Goal: Use online tool/utility: Use online tool/utility

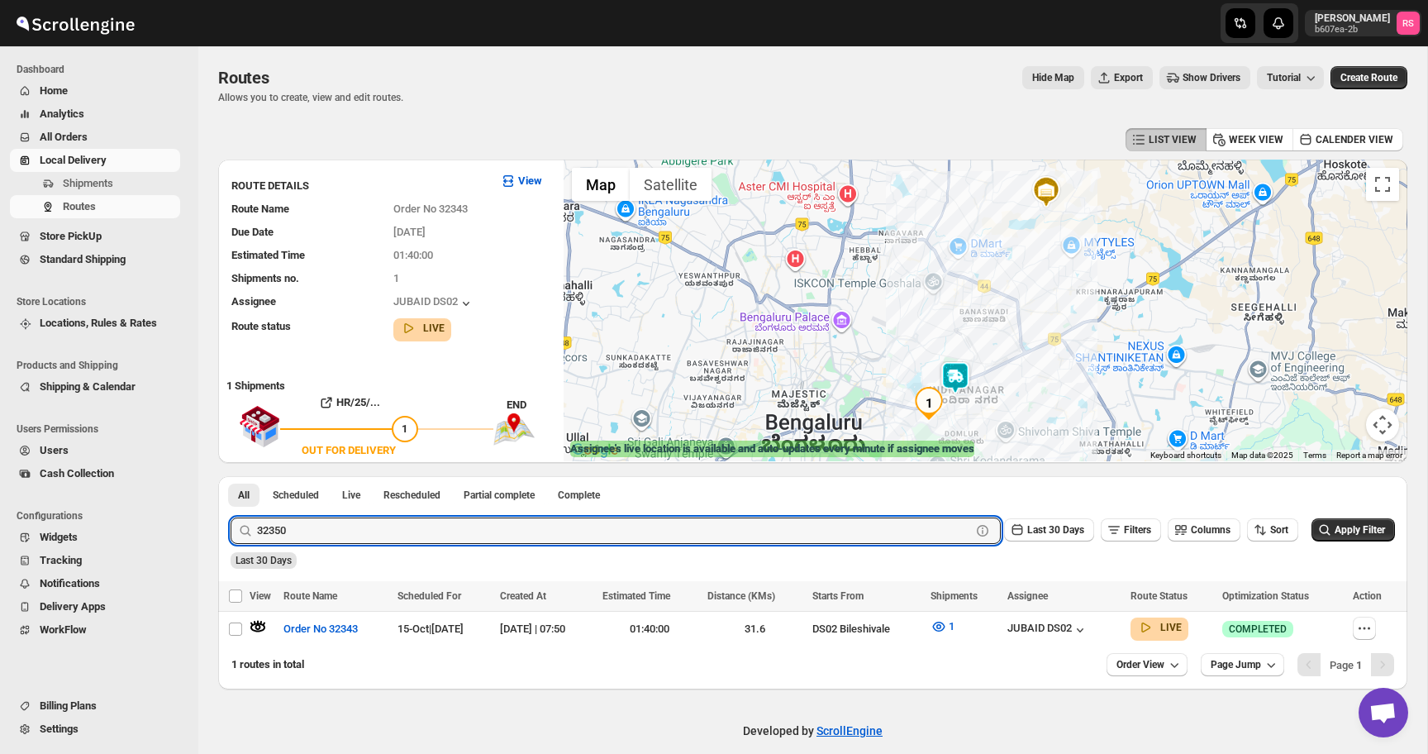
click at [231, 476] on button "Submit" at bounding box center [254, 484] width 47 height 17
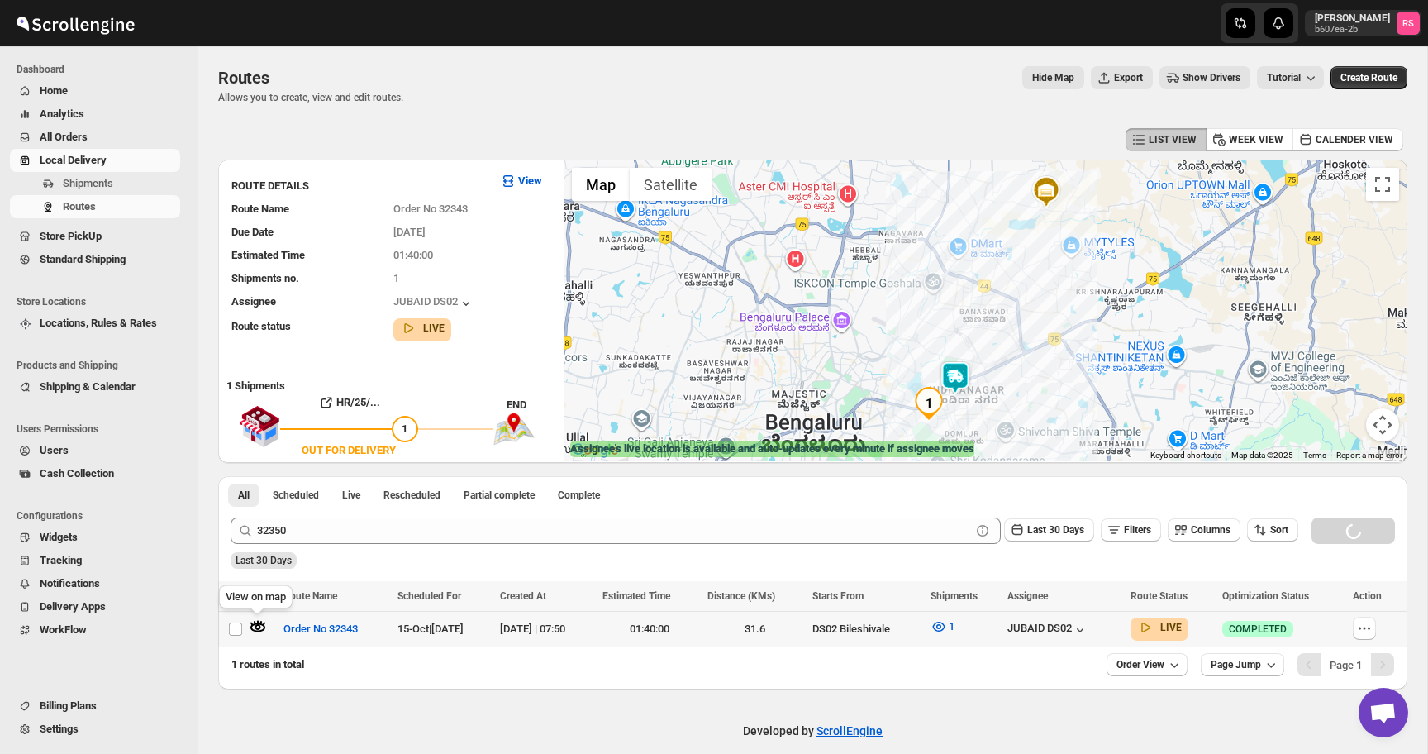
click at [261, 627] on icon "button" at bounding box center [258, 626] width 17 height 17
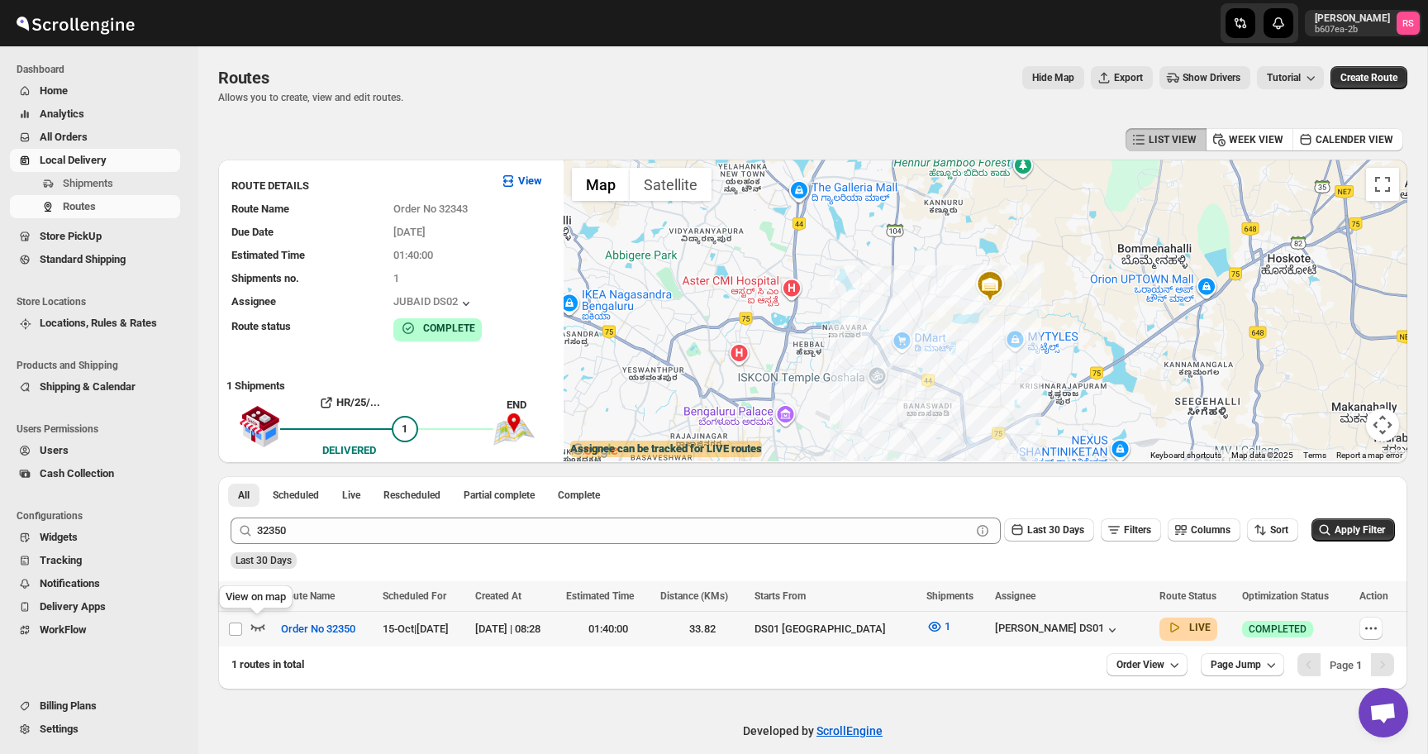
click at [265, 627] on icon "button" at bounding box center [258, 626] width 17 height 17
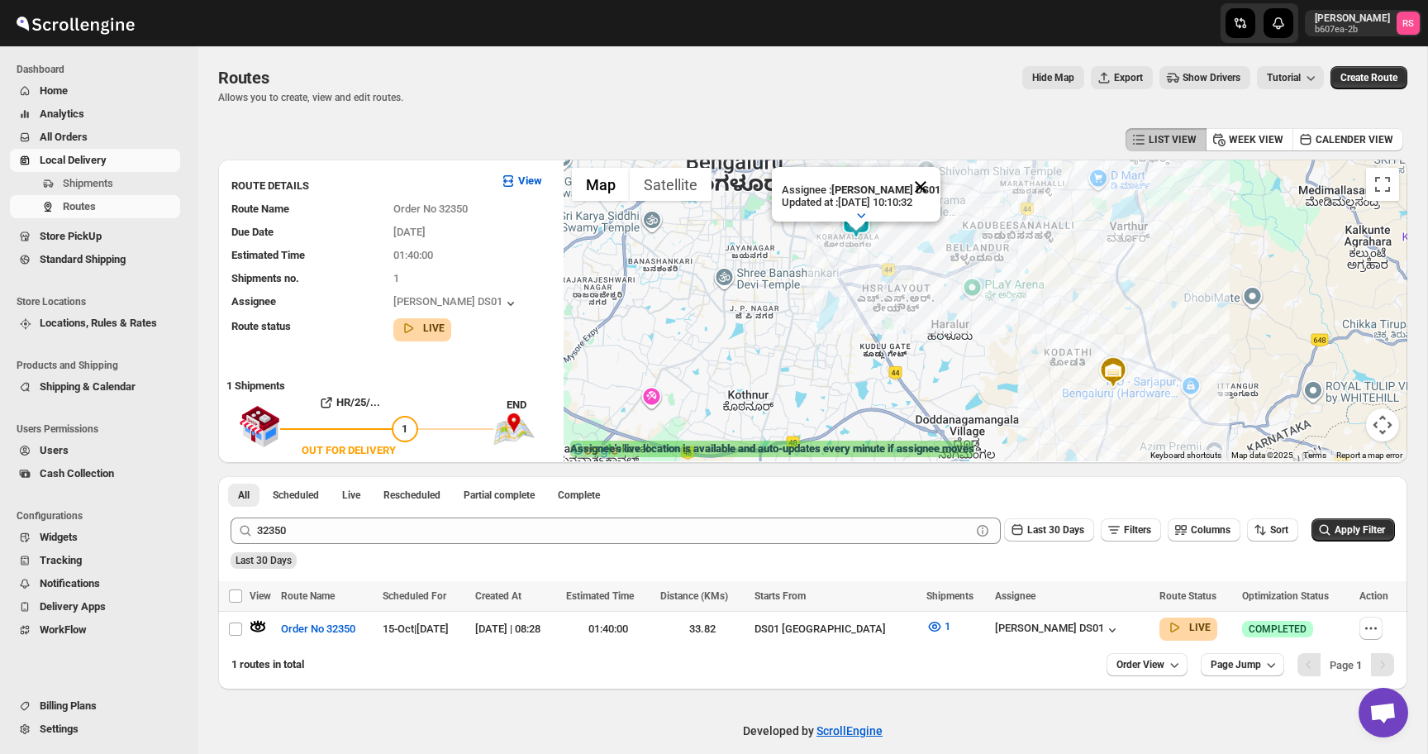
click at [923, 192] on button "Close" at bounding box center [921, 187] width 40 height 40
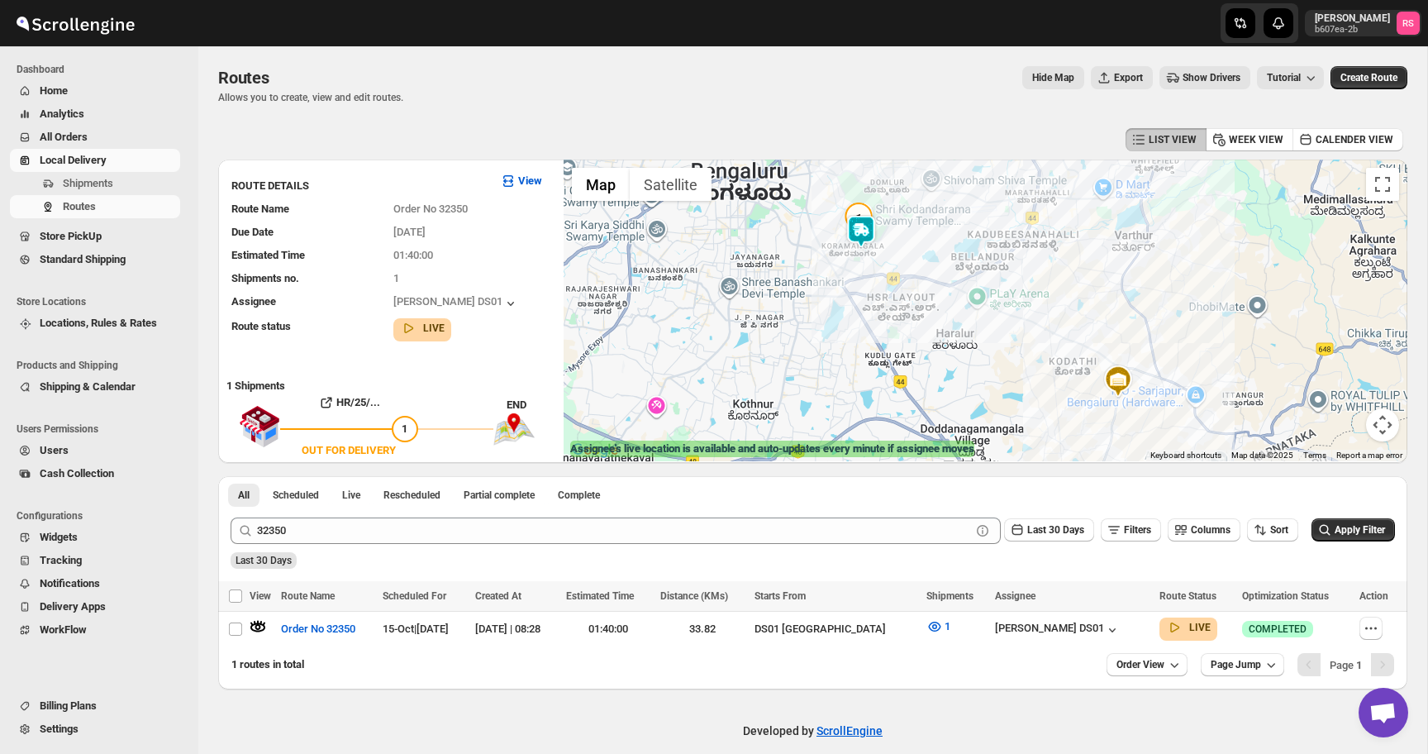
drag, startPoint x: 922, startPoint y: 212, endPoint x: 927, endPoint y: 223, distance: 11.5
click at [927, 223] on div at bounding box center [986, 311] width 844 height 302
click at [868, 231] on img at bounding box center [859, 231] width 33 height 33
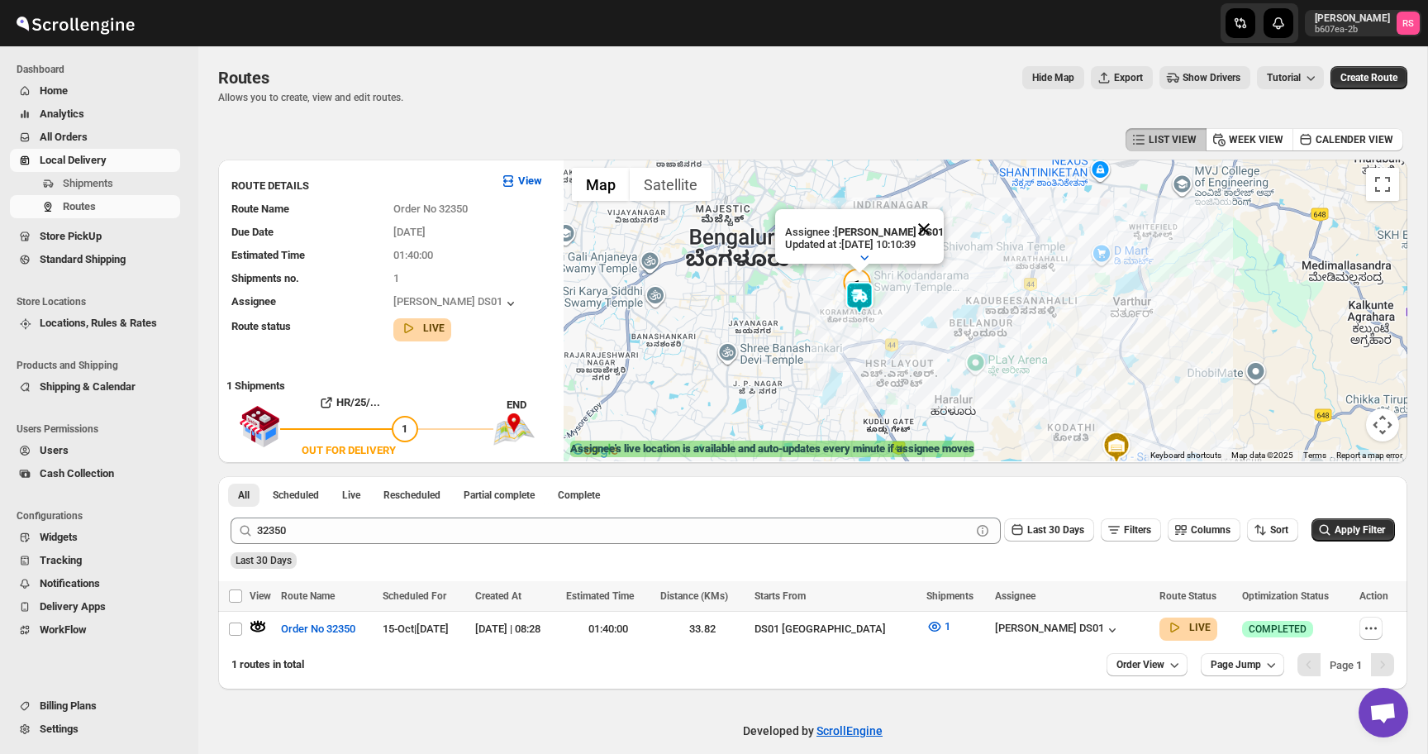
click at [936, 222] on button "Close" at bounding box center [924, 229] width 40 height 40
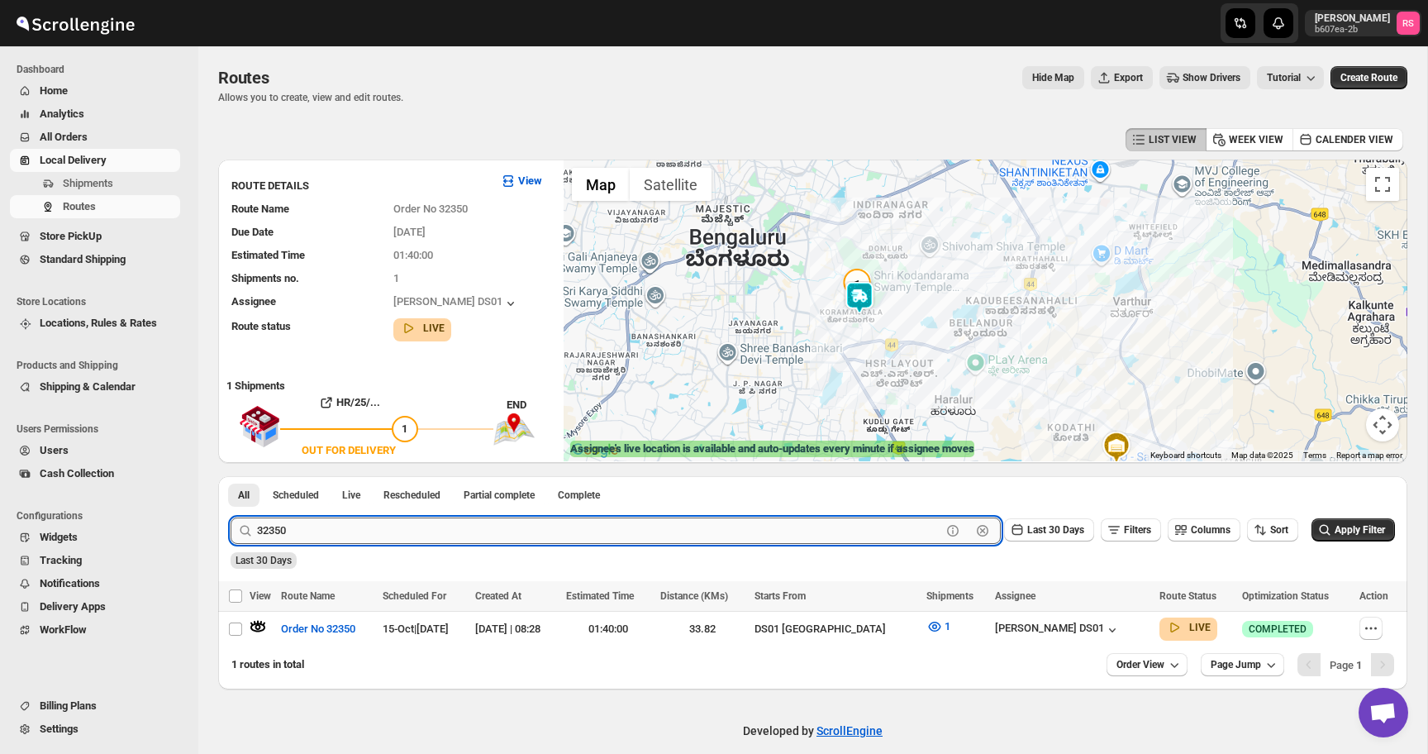
click at [454, 523] on input "32350" at bounding box center [599, 530] width 684 height 26
click at [231, 476] on button "Submit" at bounding box center [254, 484] width 47 height 17
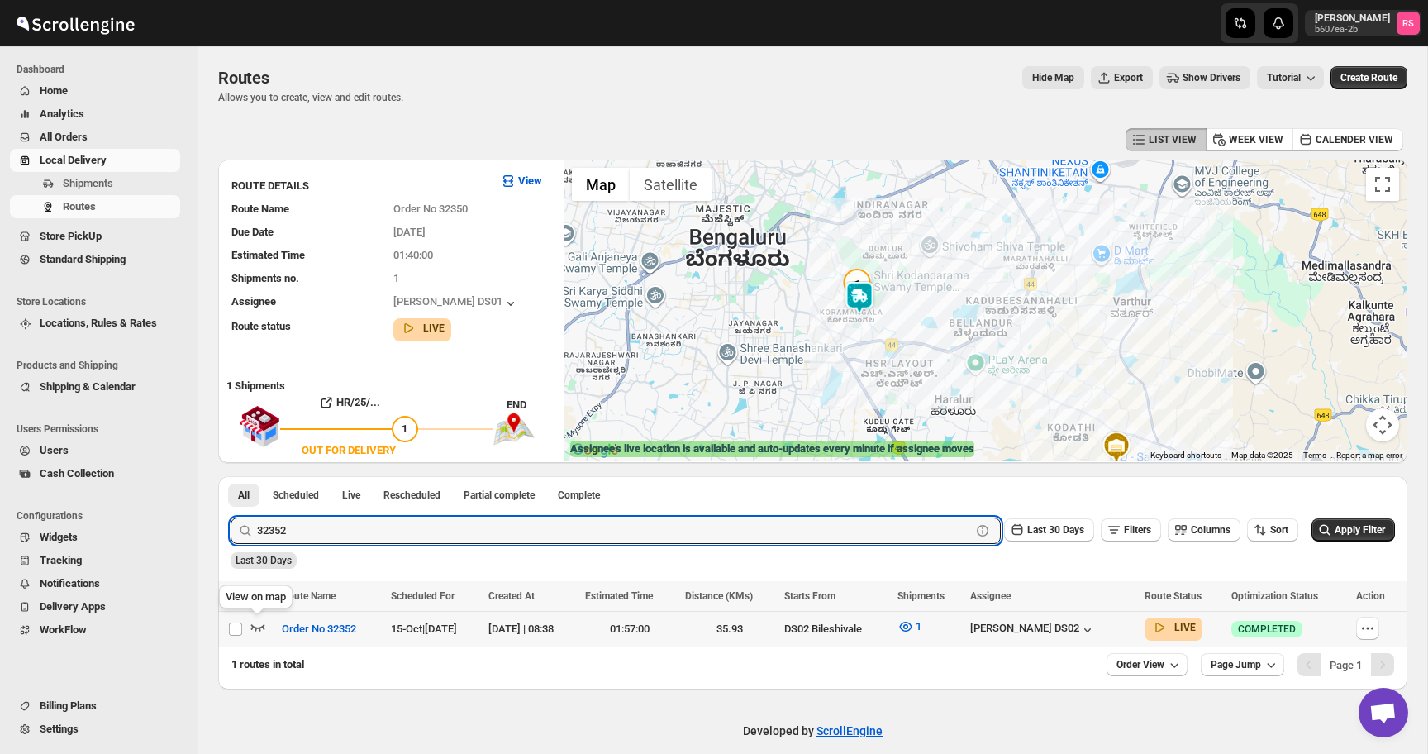
click at [259, 623] on icon "button" at bounding box center [258, 626] width 17 height 17
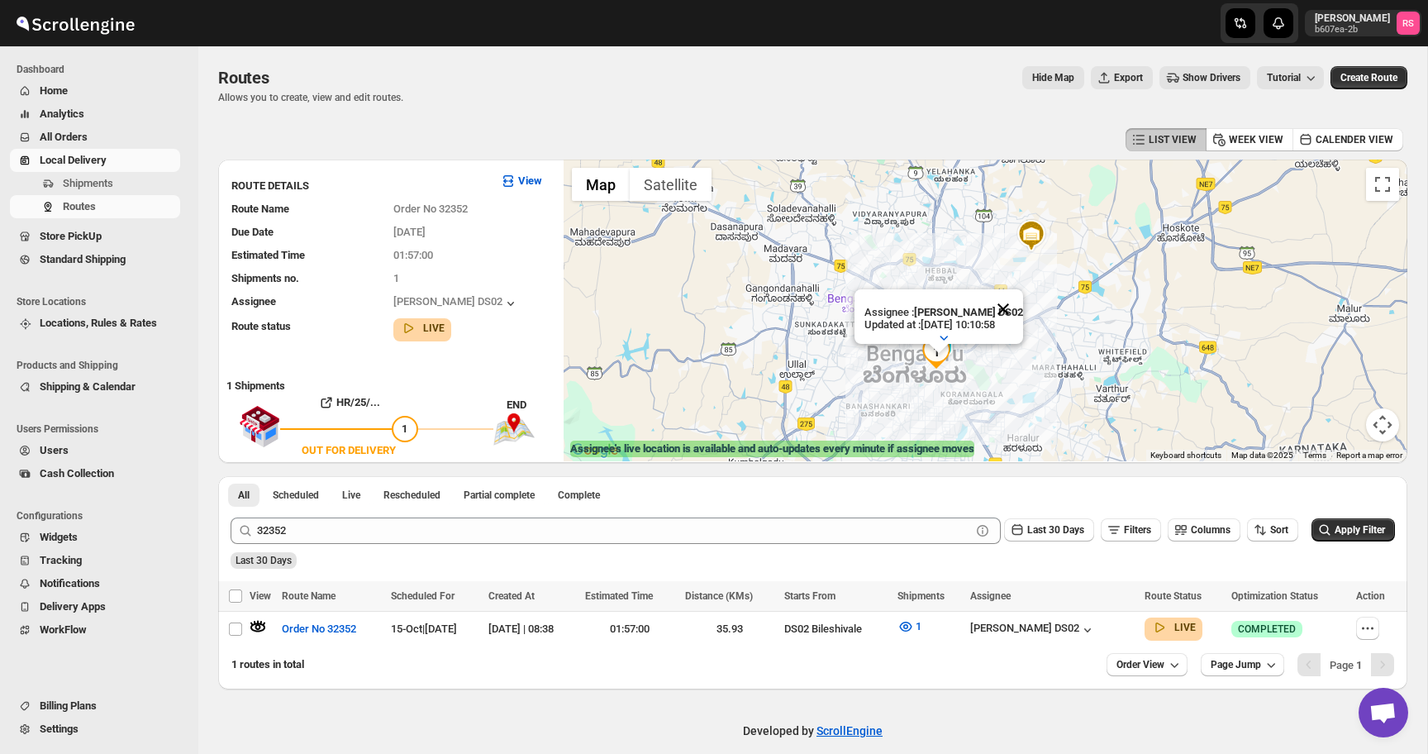
click at [1013, 306] on button "Close" at bounding box center [1004, 309] width 40 height 40
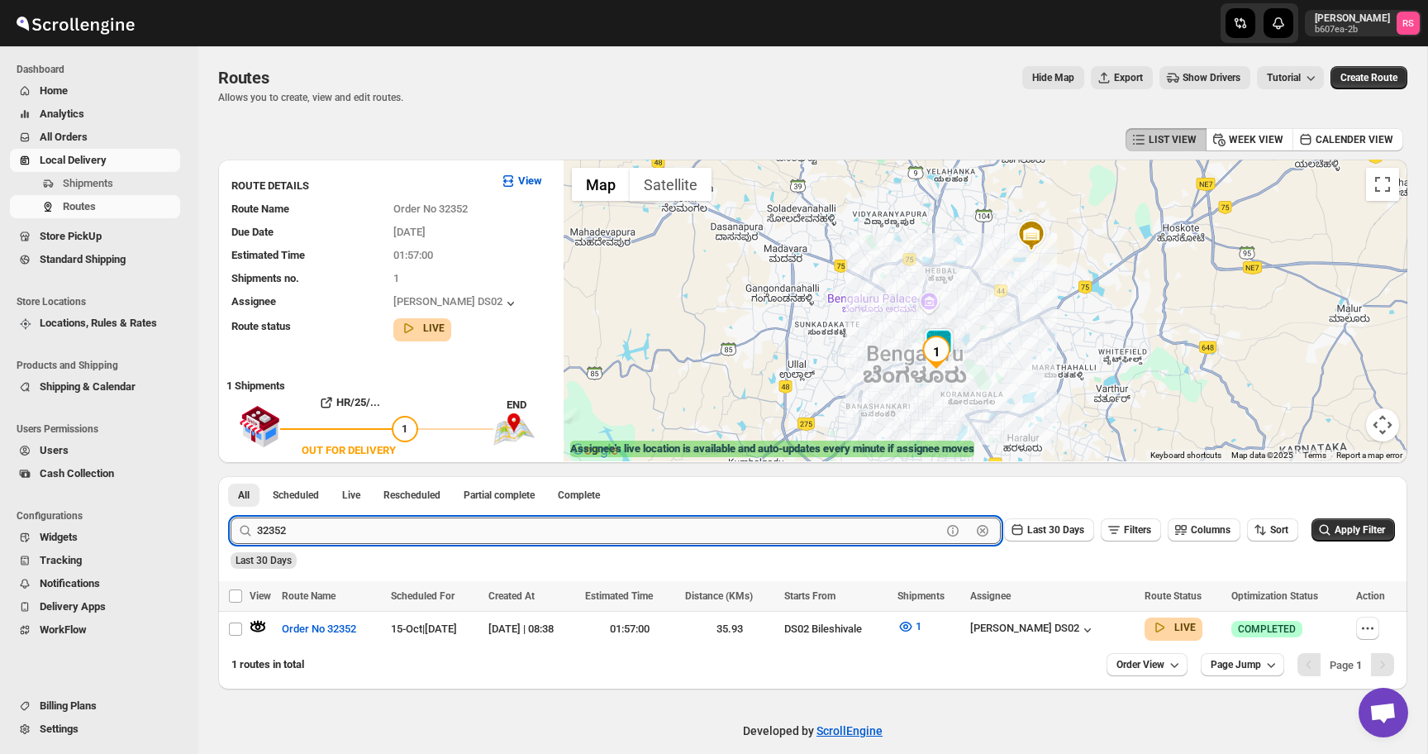
click at [598, 520] on input "32352" at bounding box center [599, 530] width 684 height 26
click at [231, 476] on button "Submit" at bounding box center [254, 484] width 47 height 17
click at [262, 626] on icon "button" at bounding box center [258, 628] width 14 height 7
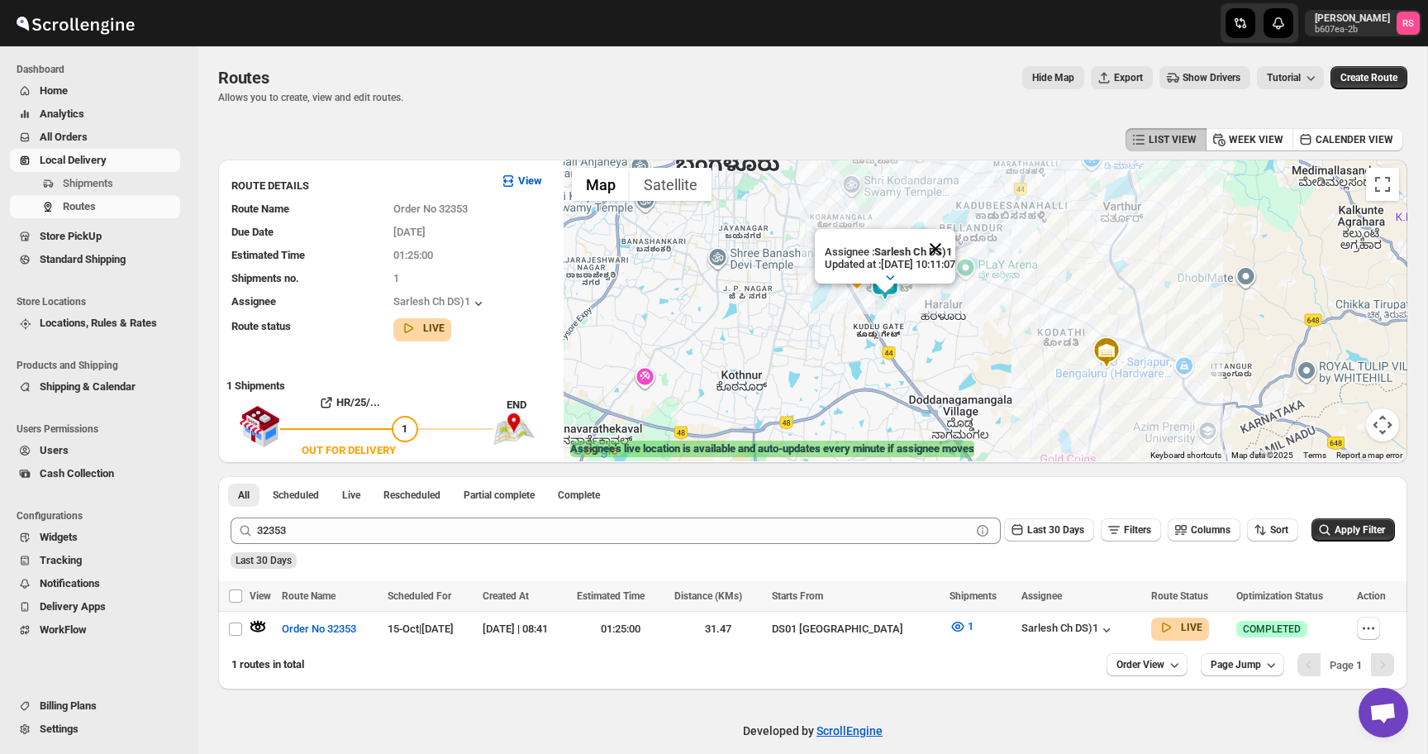
click at [948, 250] on button "Close" at bounding box center [936, 249] width 40 height 40
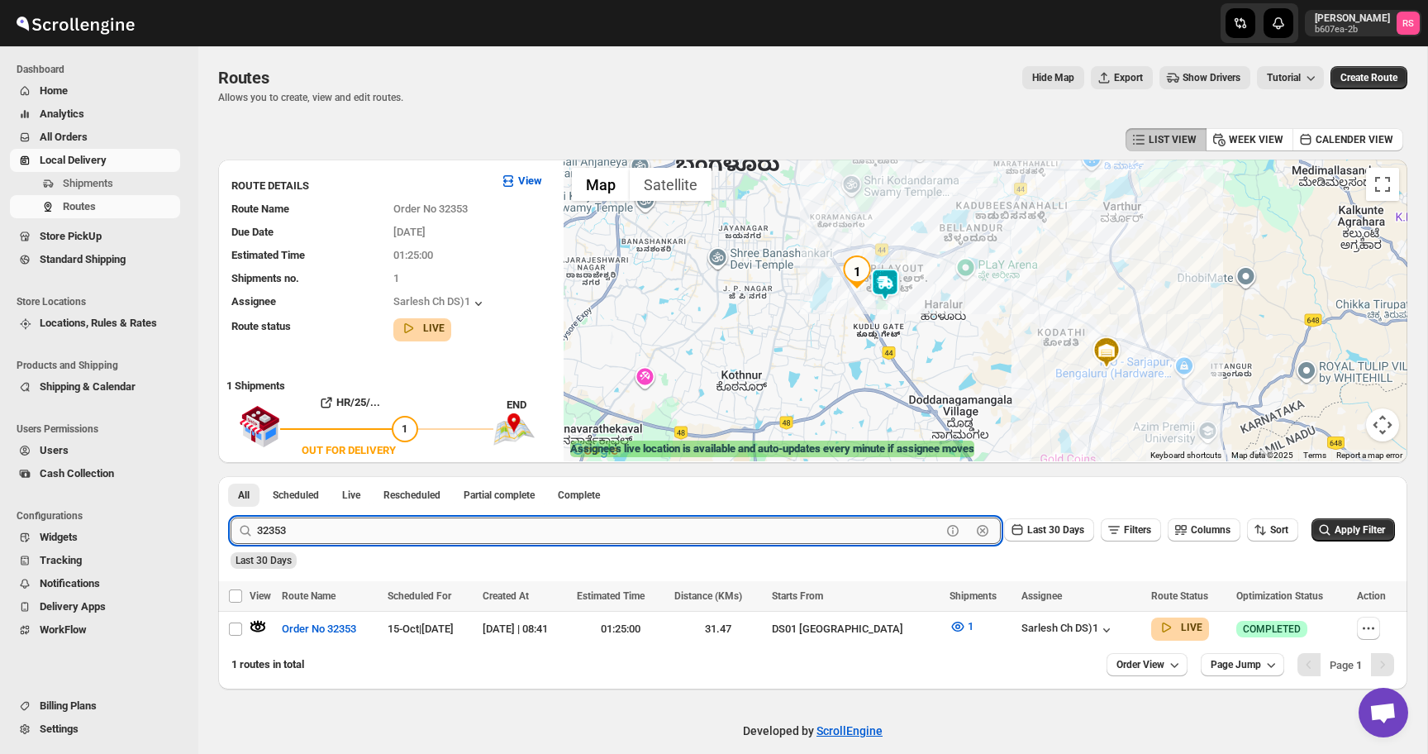
click at [322, 533] on input "32353" at bounding box center [599, 530] width 684 height 26
click at [231, 476] on button "Submit" at bounding box center [254, 484] width 47 height 17
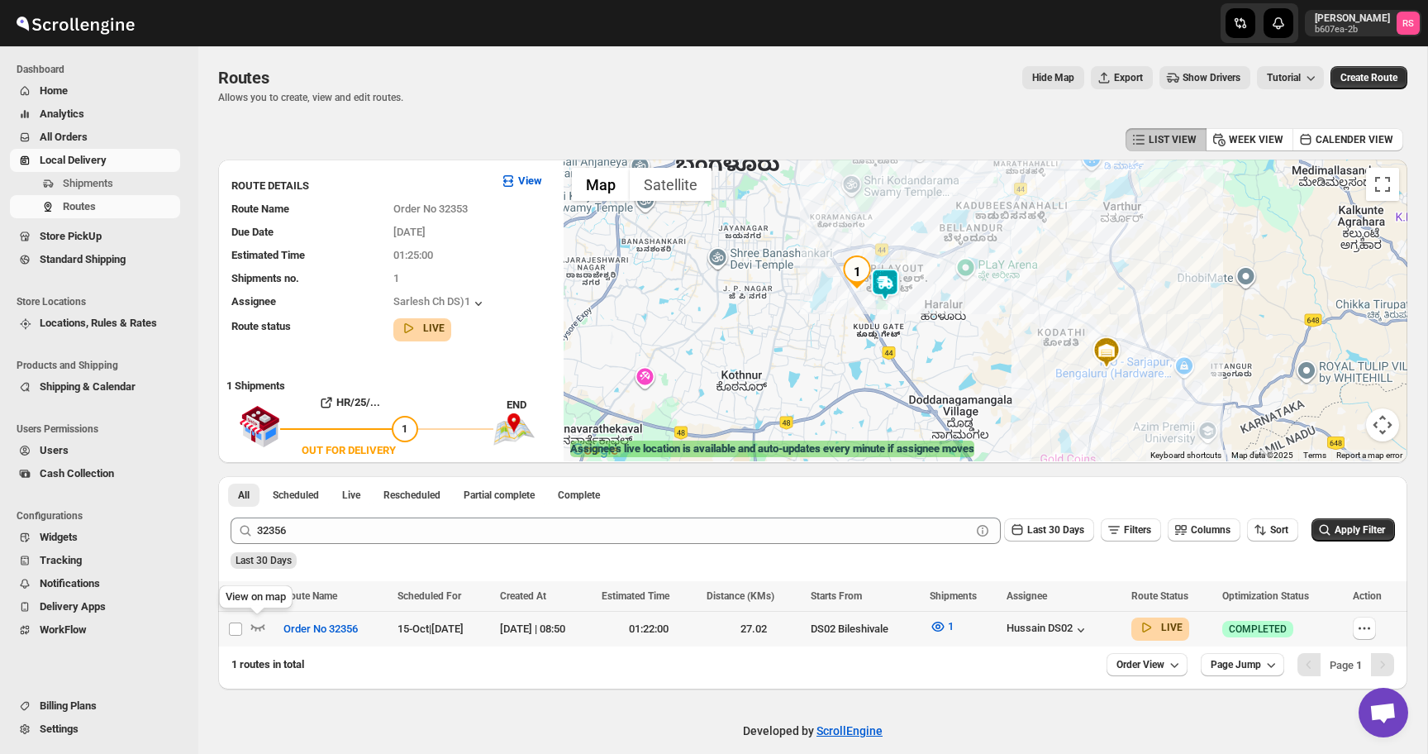
click at [262, 627] on icon "button" at bounding box center [258, 628] width 14 height 7
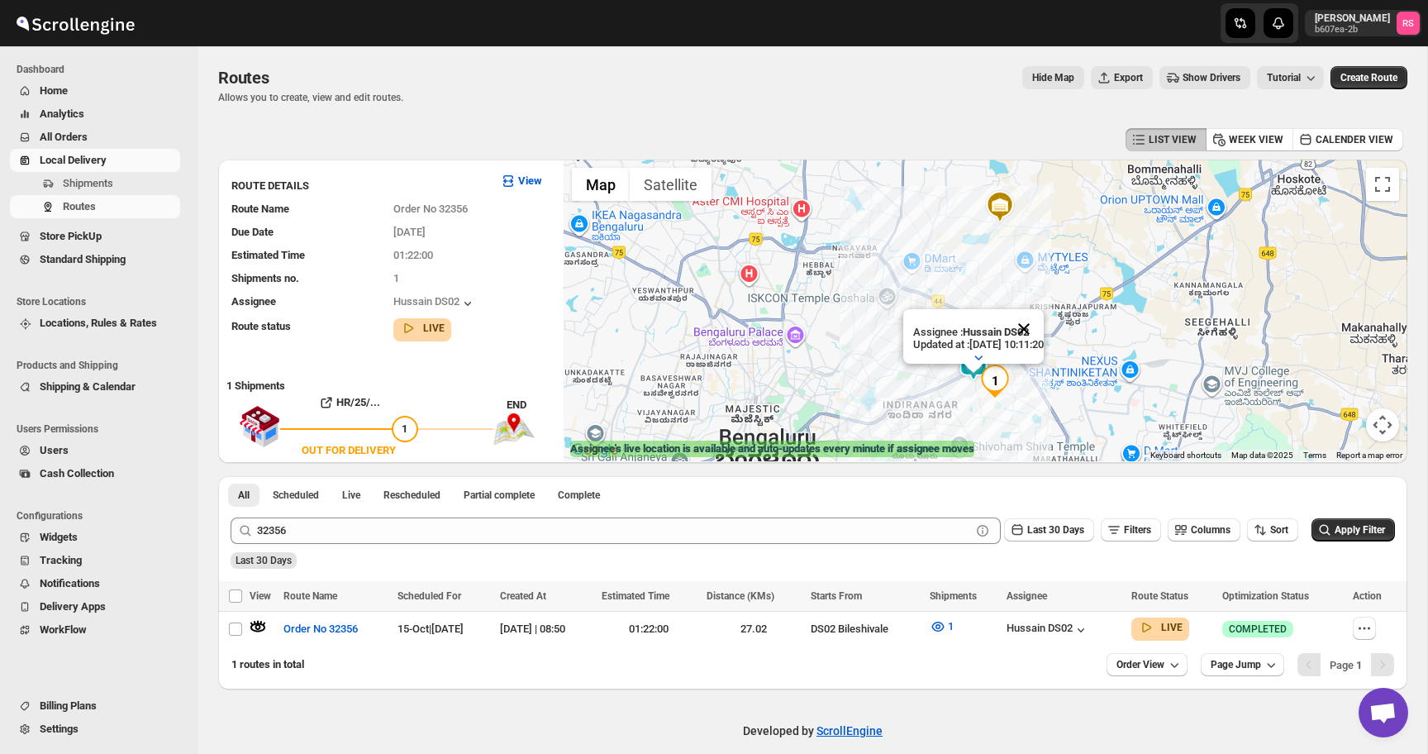
click at [1044, 329] on button "Close" at bounding box center [1024, 329] width 40 height 40
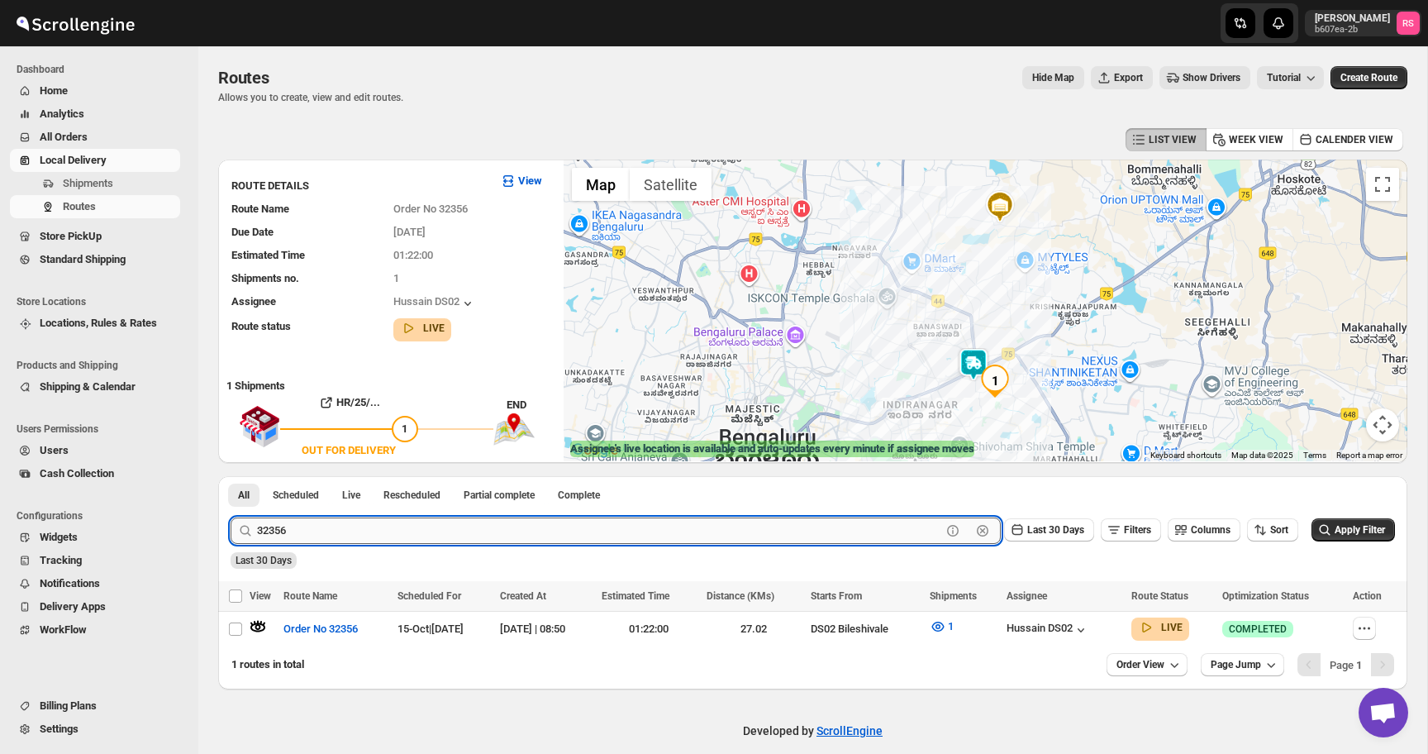
click at [477, 533] on input "32356" at bounding box center [599, 530] width 684 height 26
click at [498, 532] on input "32356" at bounding box center [599, 530] width 684 height 26
type input "32357"
click at [231, 476] on button "Submit" at bounding box center [254, 484] width 47 height 17
click at [264, 630] on icon "button" at bounding box center [258, 626] width 17 height 17
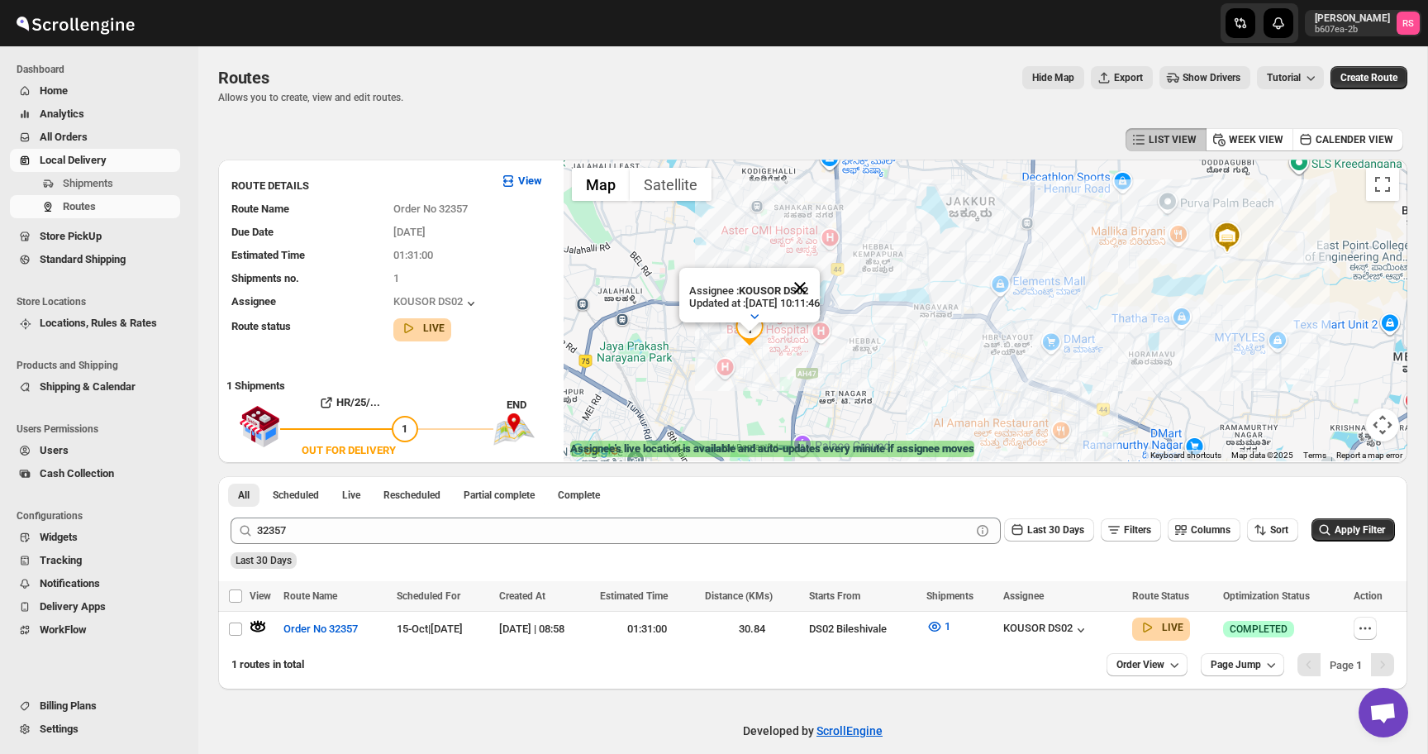
click at [815, 284] on button "Close" at bounding box center [800, 288] width 40 height 40
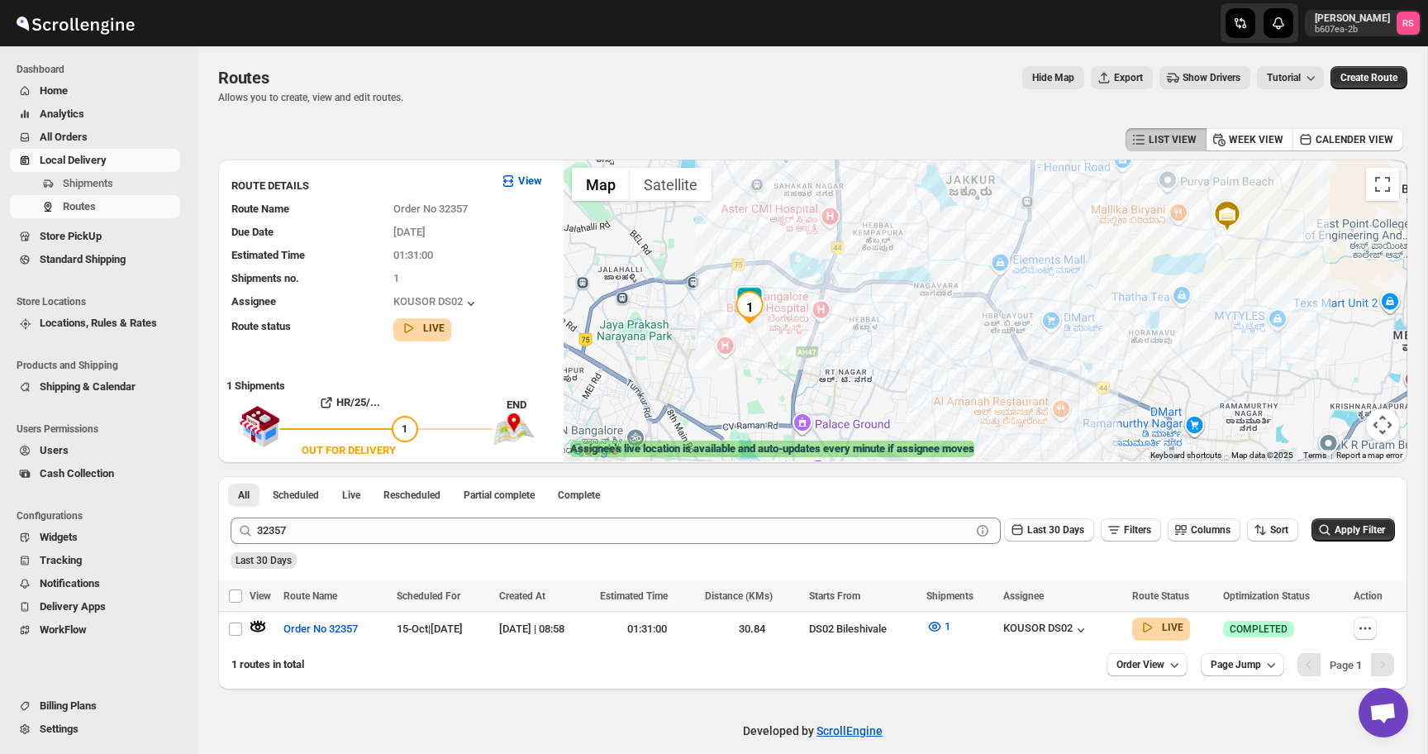
drag, startPoint x: 787, startPoint y: 325, endPoint x: 787, endPoint y: 302, distance: 23.1
click at [787, 302] on div at bounding box center [986, 311] width 844 height 302
